Goal: Task Accomplishment & Management: Manage account settings

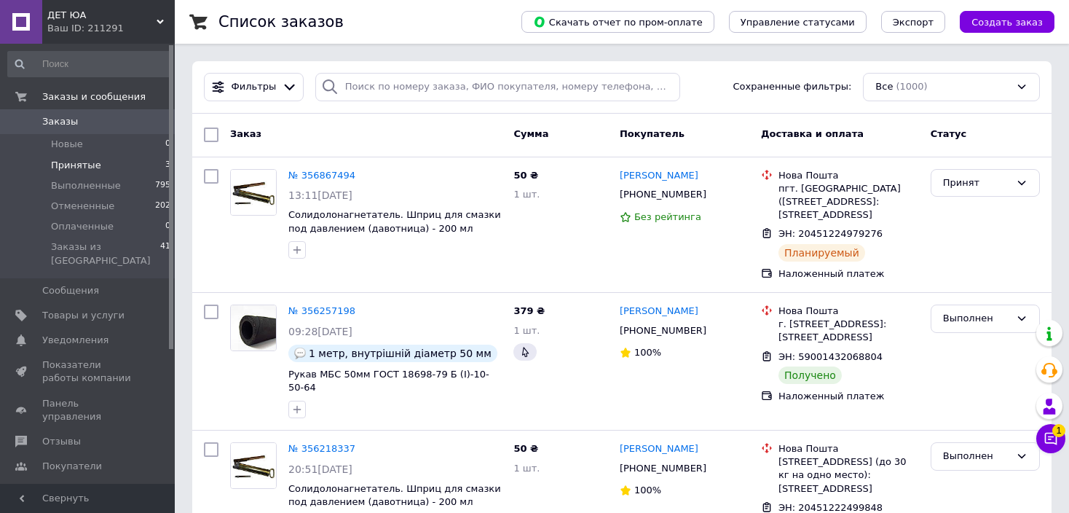
click at [82, 162] on span "Принятые" at bounding box center [76, 165] width 50 height 13
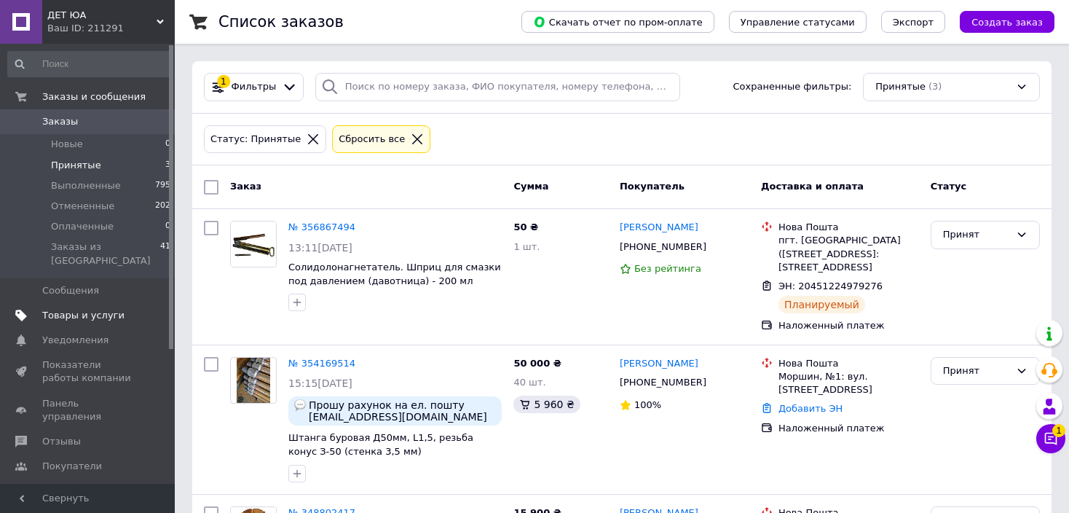
click at [76, 309] on span "Товары и услуги" at bounding box center [83, 315] width 82 height 13
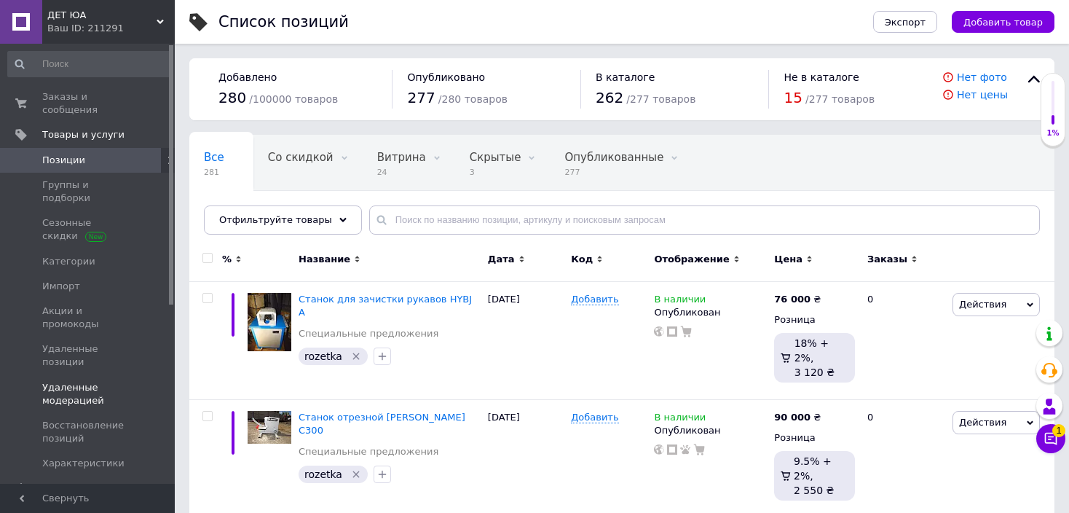
click at [92, 381] on span "Удаленные модерацией" at bounding box center [88, 394] width 93 height 26
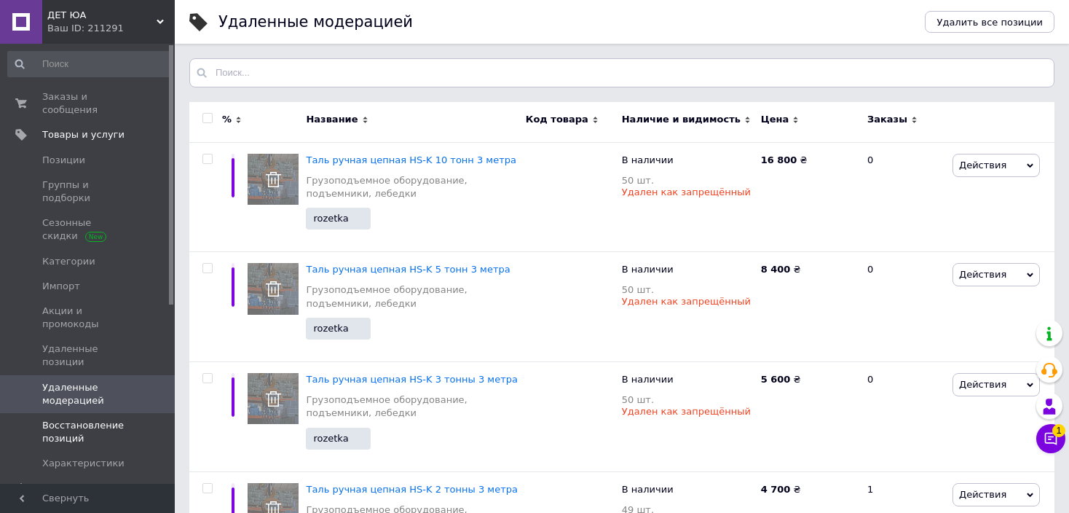
click at [75, 419] on span "Восстановление позиций" at bounding box center [88, 432] width 93 height 26
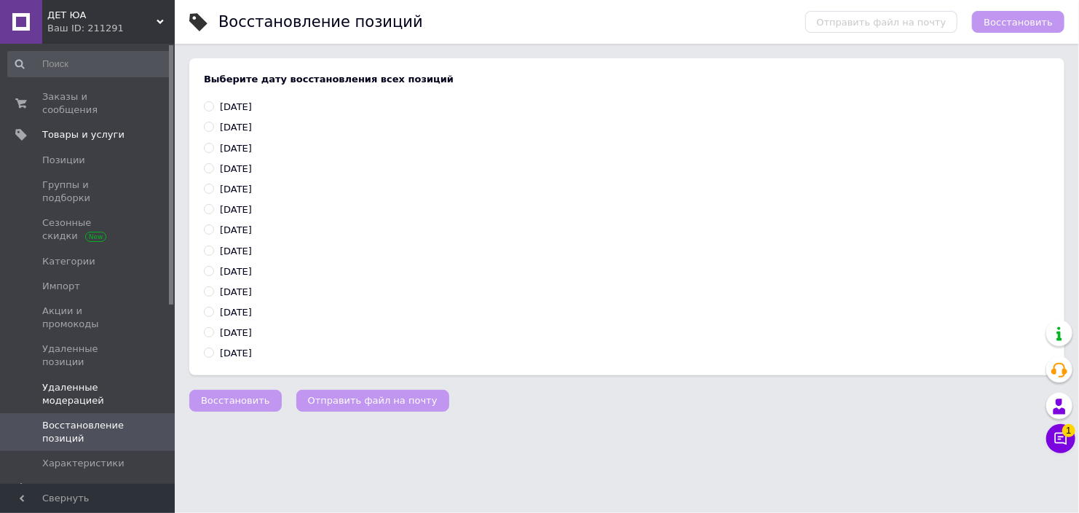
click at [76, 381] on span "Удаленные модерацией" at bounding box center [88, 394] width 93 height 26
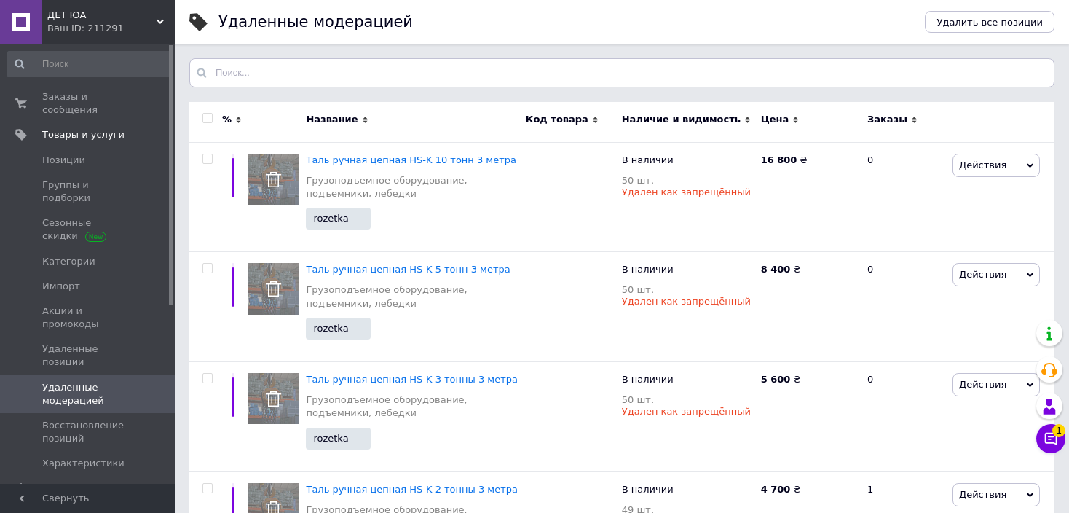
click at [209, 117] on input "checkbox" at bounding box center [206, 118] width 9 height 9
checkbox input "true"
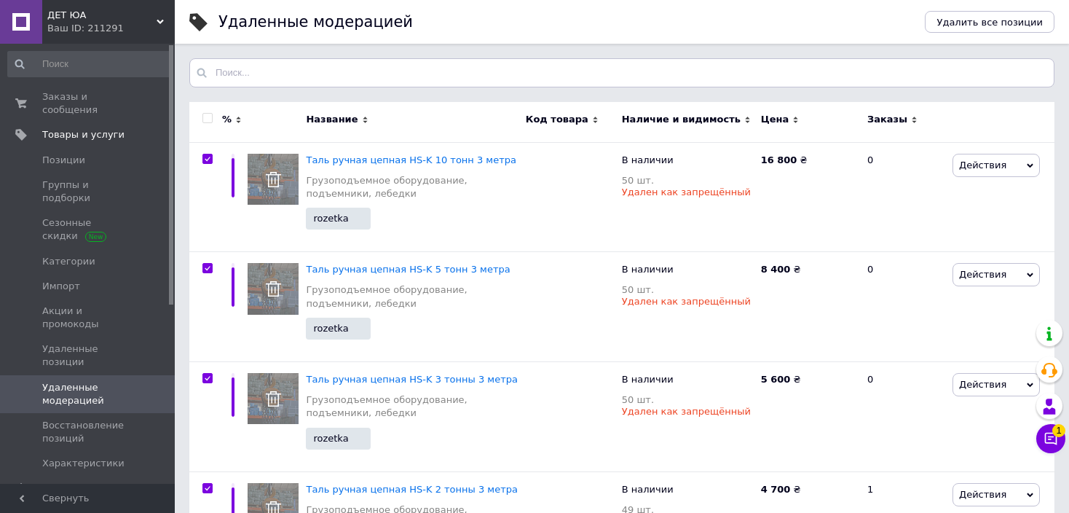
checkbox input "true"
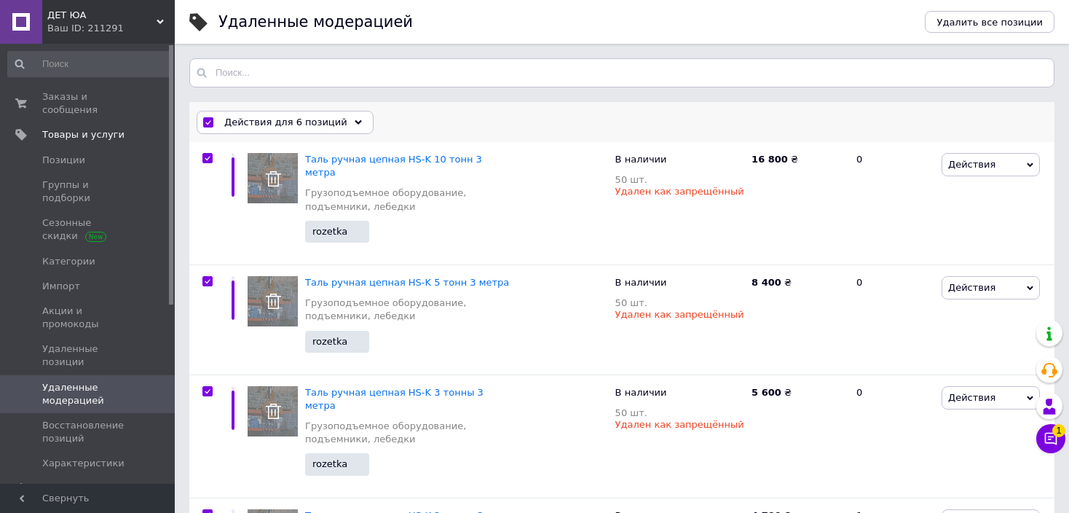
click at [312, 117] on span "Действия для 6 позиций" at bounding box center [285, 122] width 123 height 13
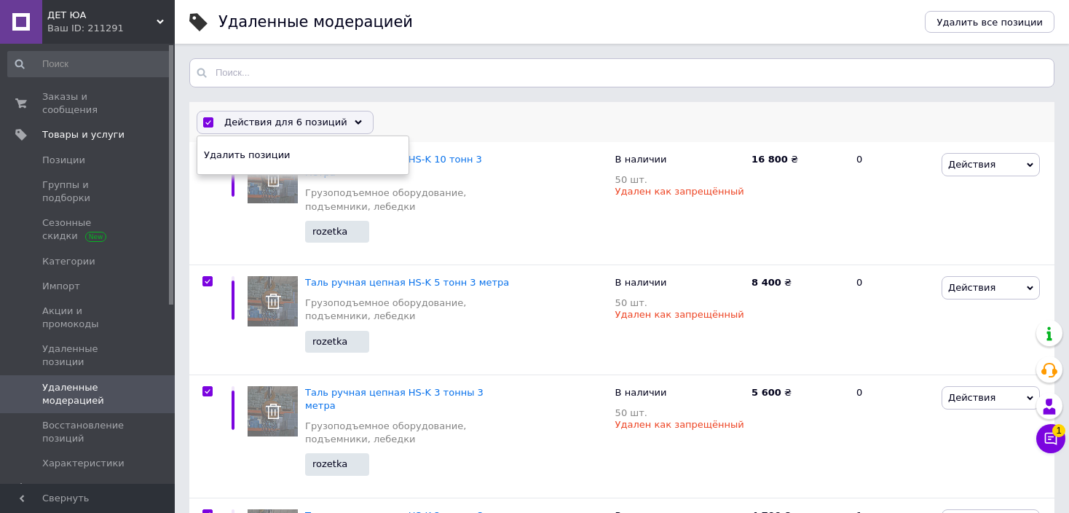
click at [503, 111] on div "Действия для 6 позиций Отменить выбранных Удалить позиции" at bounding box center [621, 122] width 865 height 38
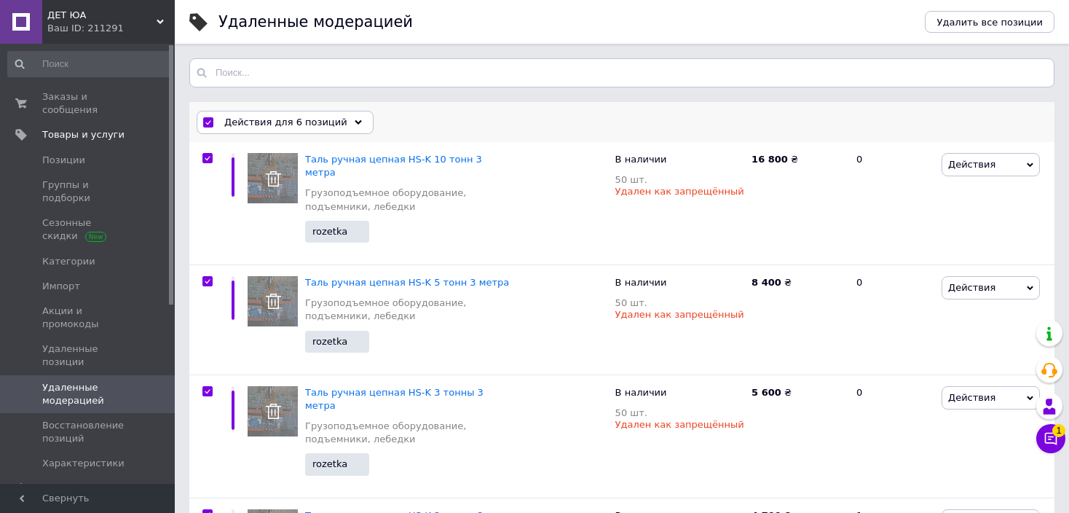
click at [206, 120] on input "checkbox" at bounding box center [207, 122] width 9 height 9
checkbox input "false"
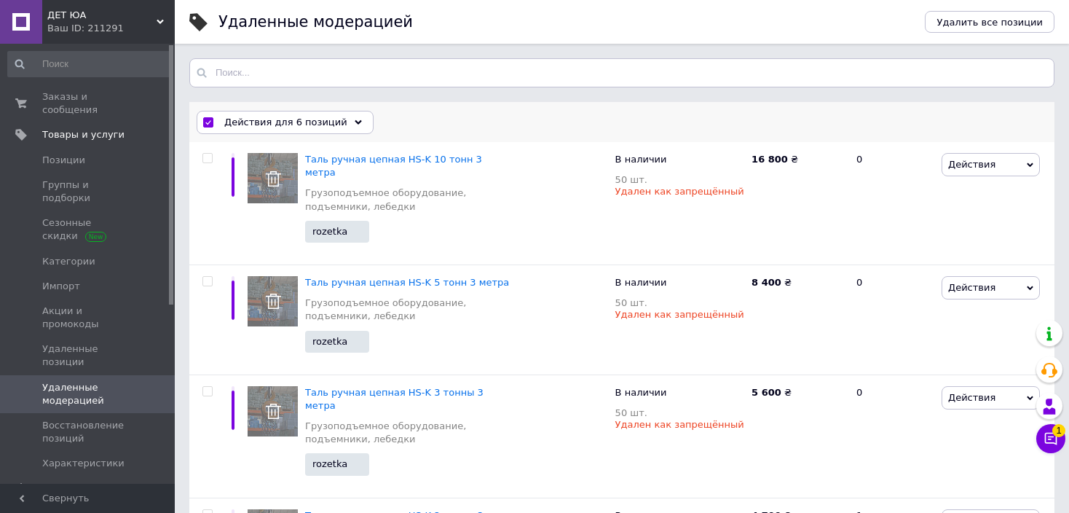
checkbox input "false"
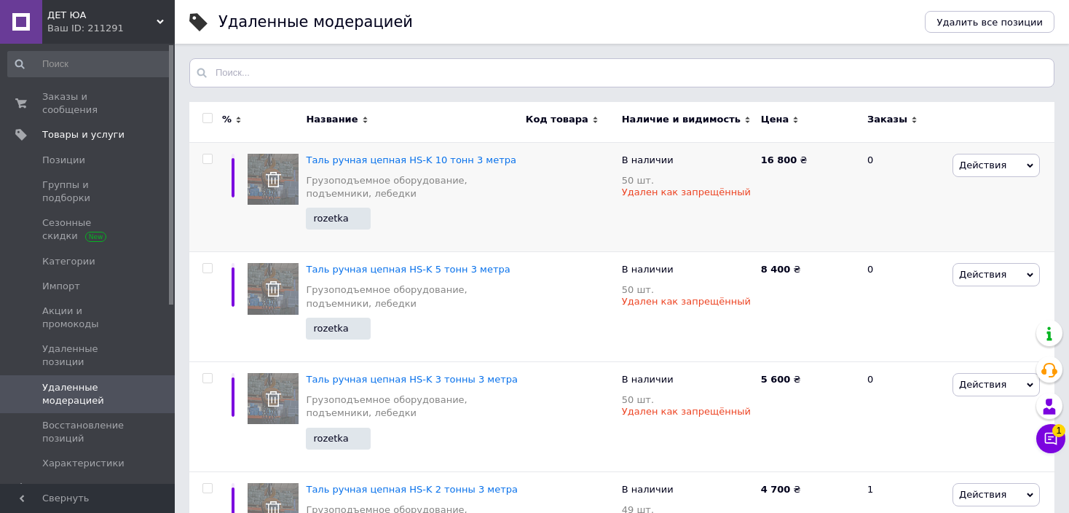
click at [1004, 162] on span "Действия" at bounding box center [996, 165] width 87 height 23
click at [835, 196] on div "16 800 ₴" at bounding box center [807, 197] width 101 height 110
click at [388, 163] on span "Таль ручная цепная HS-K 10 тонн 3 метра" at bounding box center [411, 159] width 210 height 11
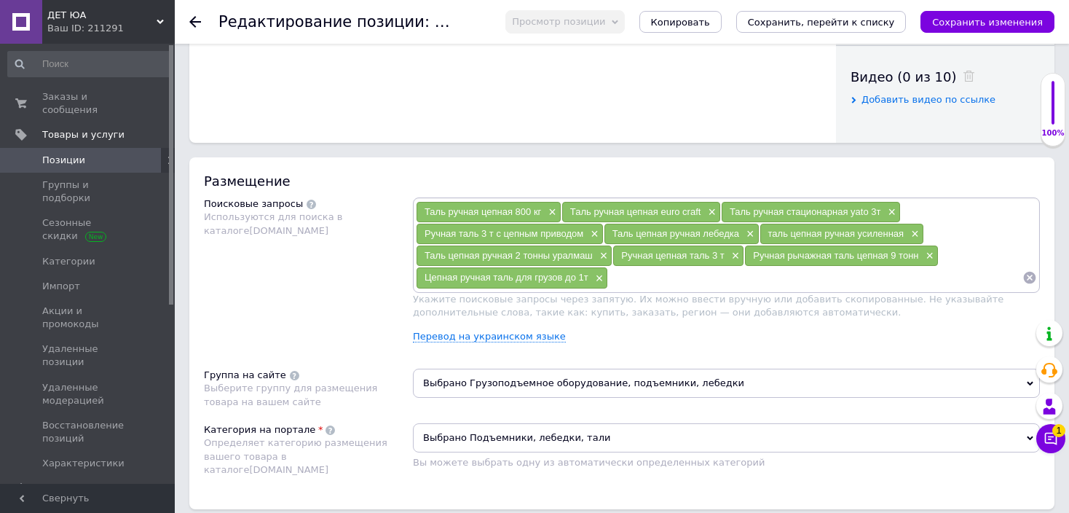
scroll to position [656, 0]
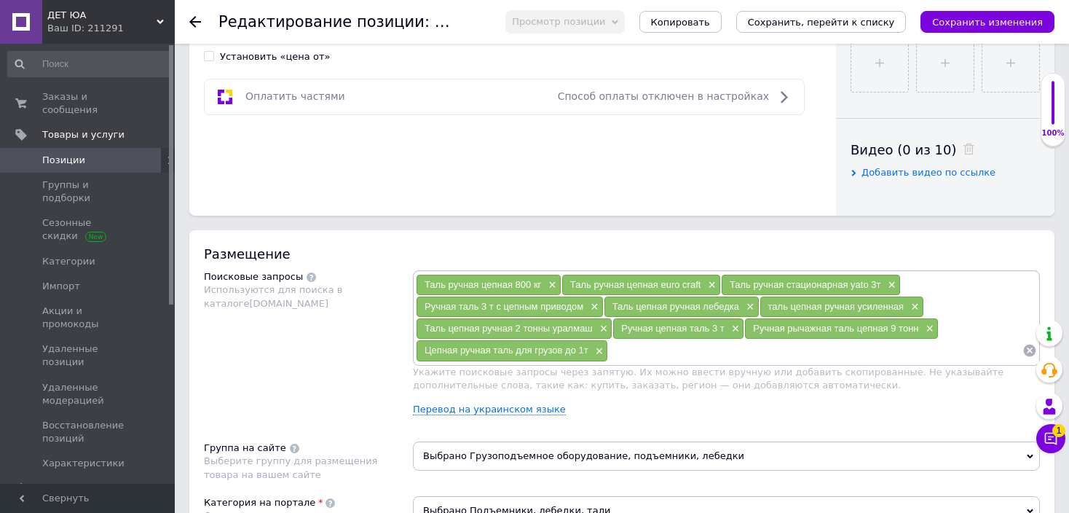
click at [638, 345] on input at bounding box center [815, 350] width 414 height 22
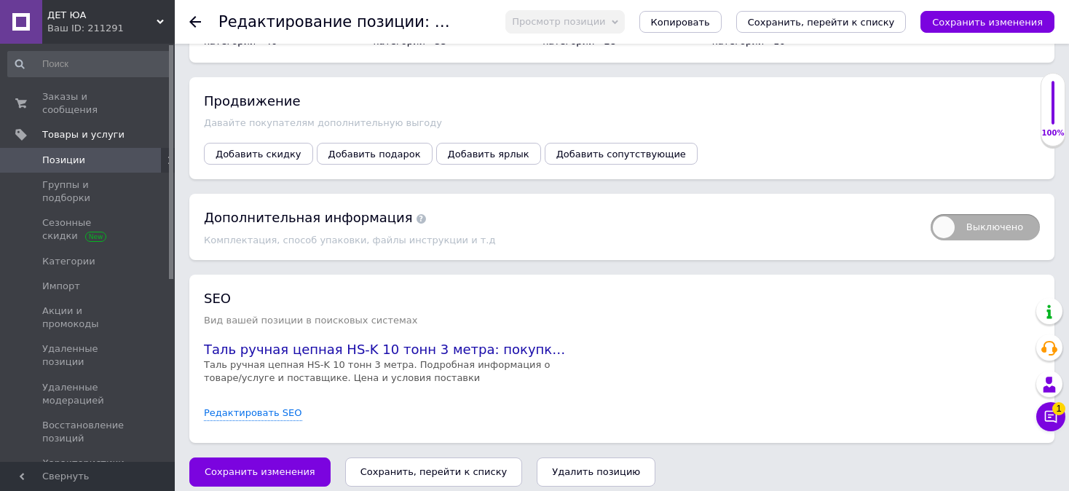
scroll to position [736, 0]
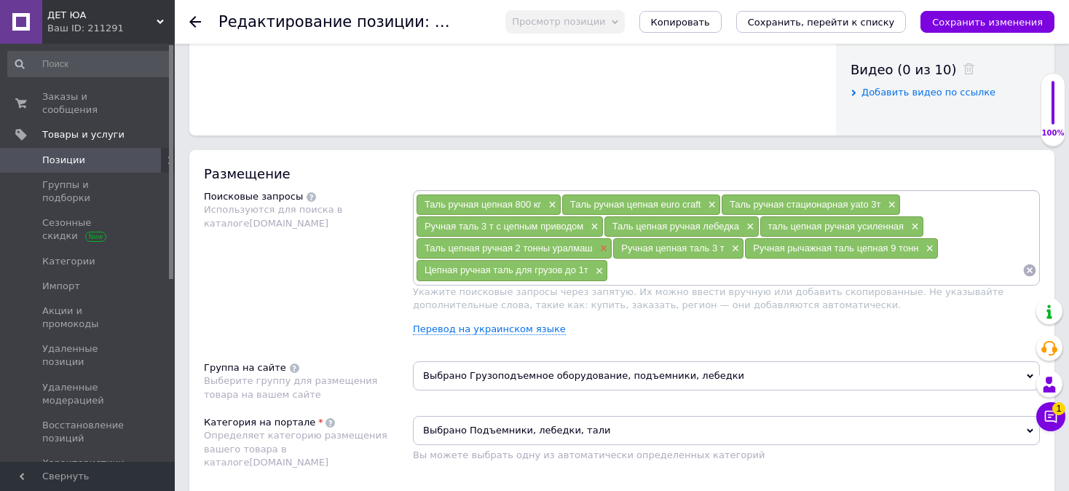
click at [602, 245] on span "×" at bounding box center [603, 249] width 12 height 12
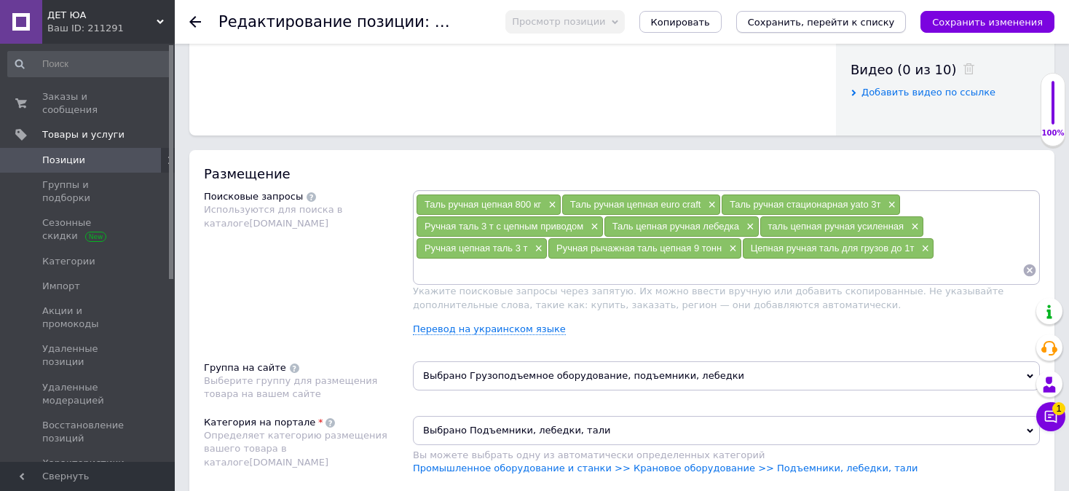
click at [845, 27] on icon "Сохранить, перейти к списку" at bounding box center [821, 22] width 147 height 11
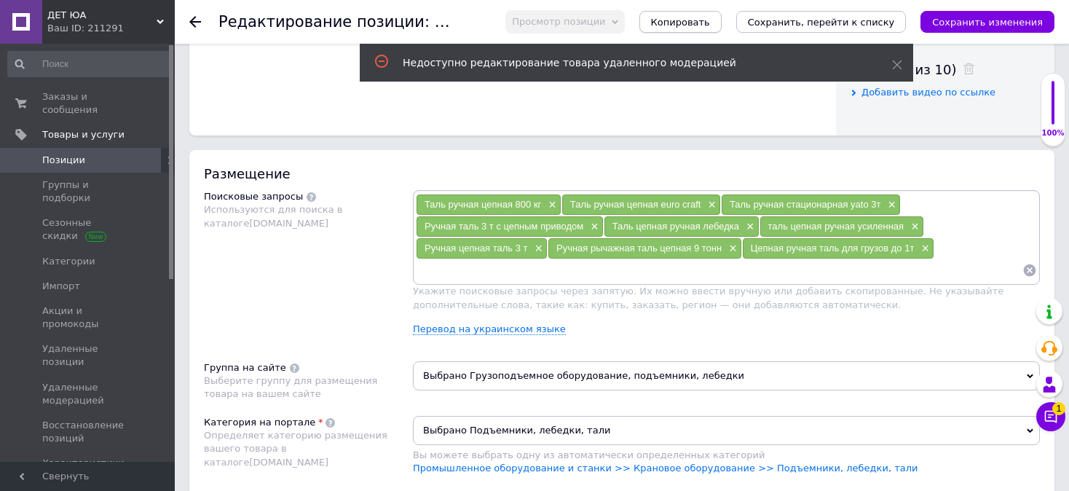
click at [710, 18] on span "Копировать" at bounding box center [680, 22] width 59 height 11
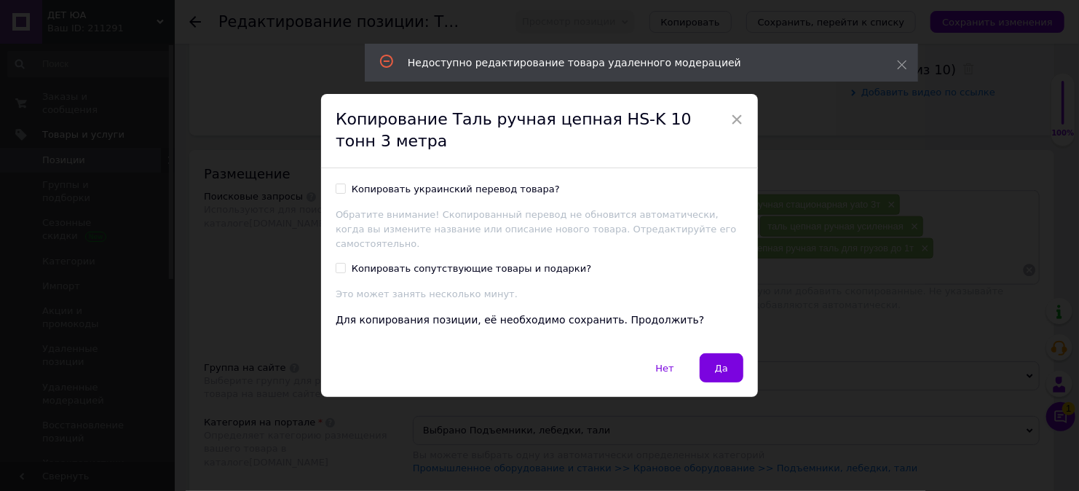
click at [342, 208] on div "Копировать украинский перевод товара? Обратите внимание! Скопированный перевод …" at bounding box center [540, 217] width 408 height 68
click at [342, 193] on input "Копировать украинский перевод товара?" at bounding box center [340, 188] width 9 height 9
checkbox input "true"
click at [339, 264] on input "Копировать сопутствующие товары и подарки?" at bounding box center [340, 267] width 9 height 9
checkbox input "true"
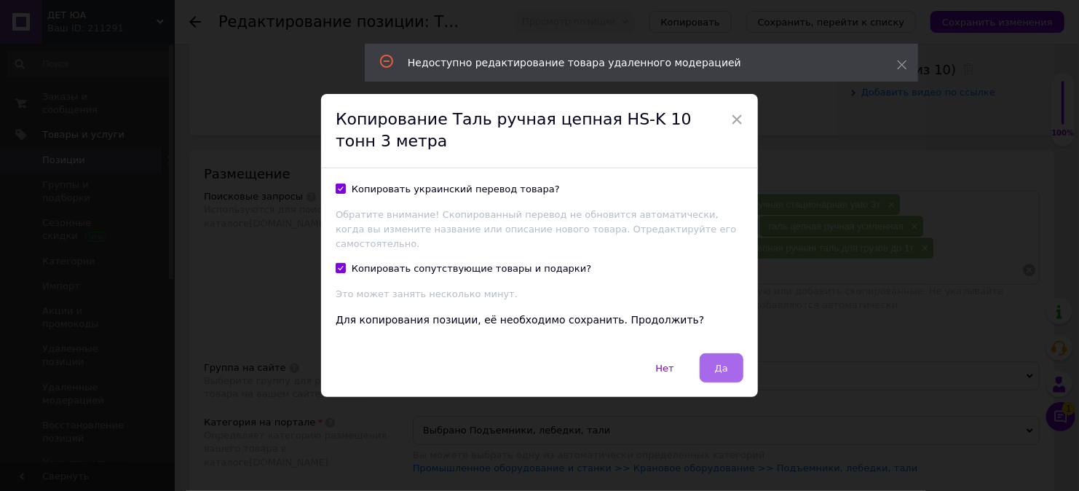
click at [715, 363] on span "Да" at bounding box center [721, 368] width 13 height 11
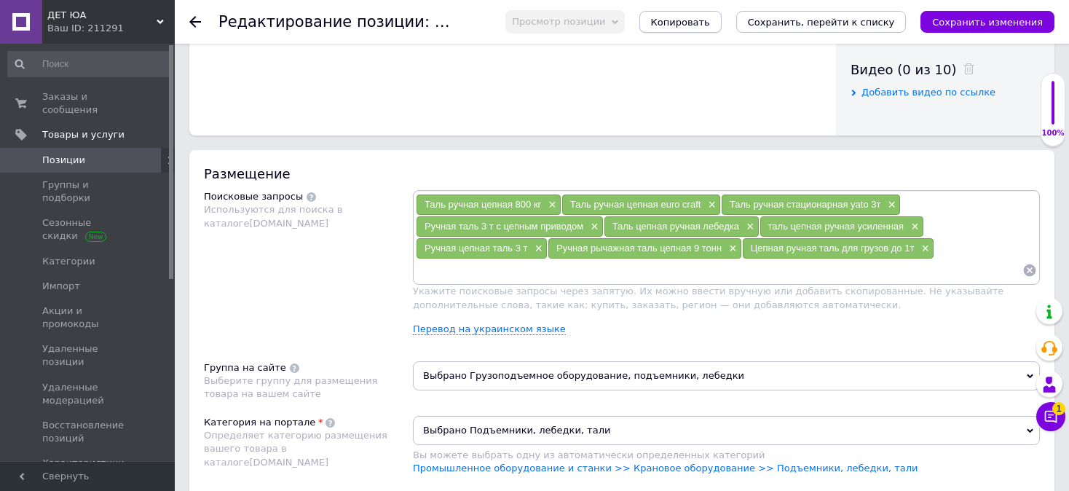
click at [710, 18] on span "Копировать" at bounding box center [680, 22] width 59 height 11
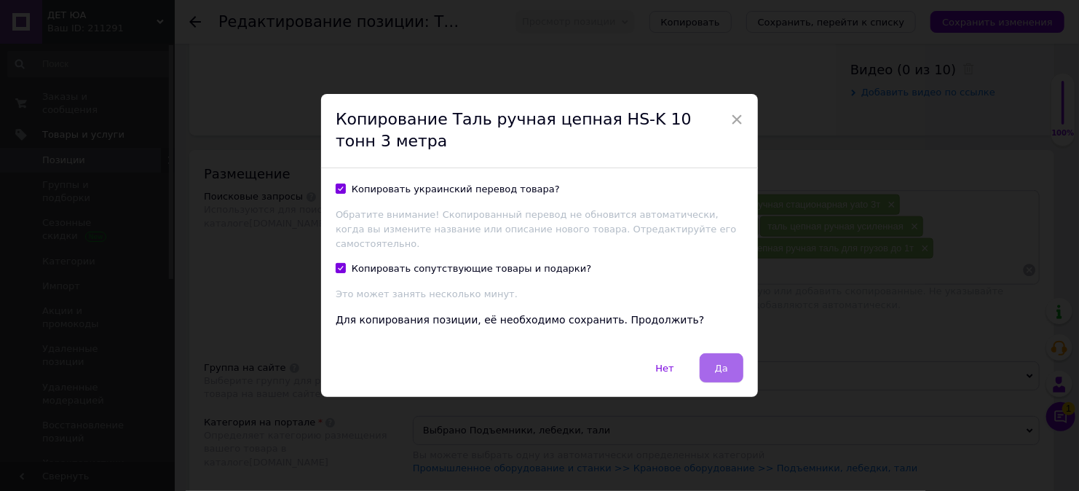
click at [731, 361] on button "Да" at bounding box center [722, 367] width 44 height 29
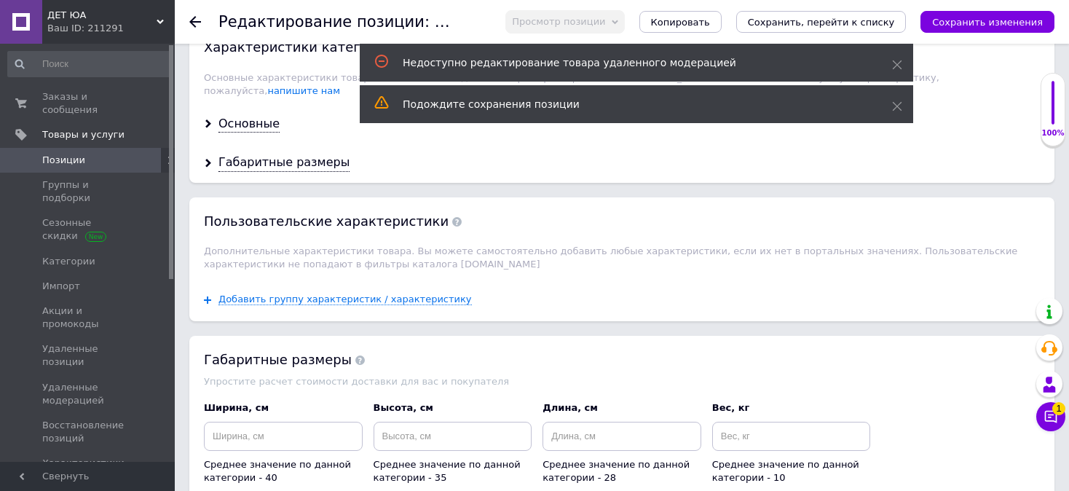
scroll to position [1245, 0]
click at [255, 117] on div "Основные" at bounding box center [249, 125] width 61 height 17
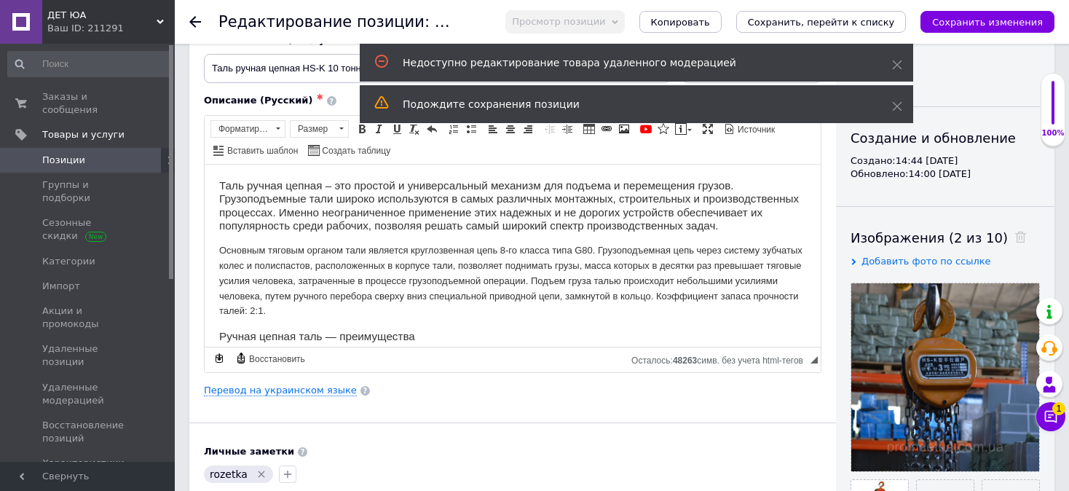
scroll to position [0, 0]
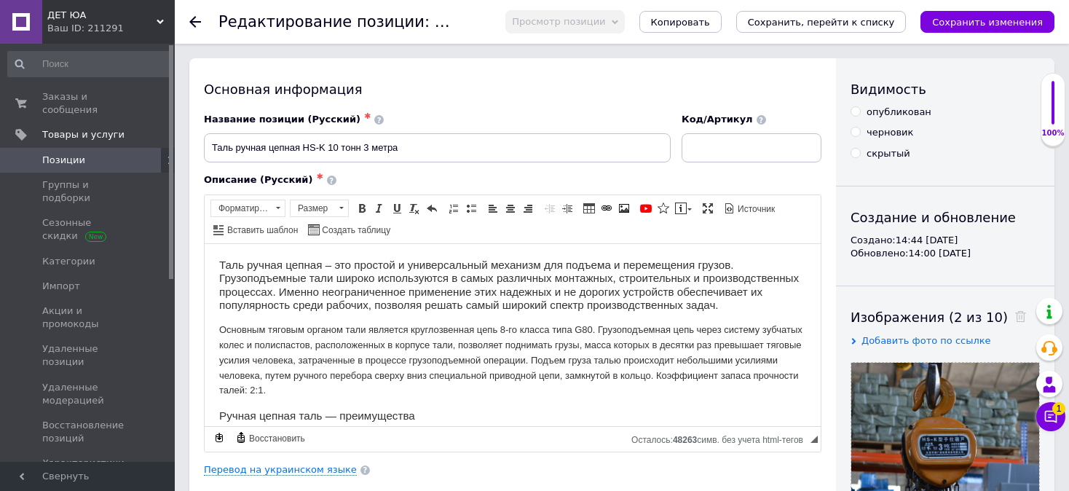
click at [63, 154] on span "Позиции" at bounding box center [63, 160] width 43 height 13
